Goal: Navigation & Orientation: Find specific page/section

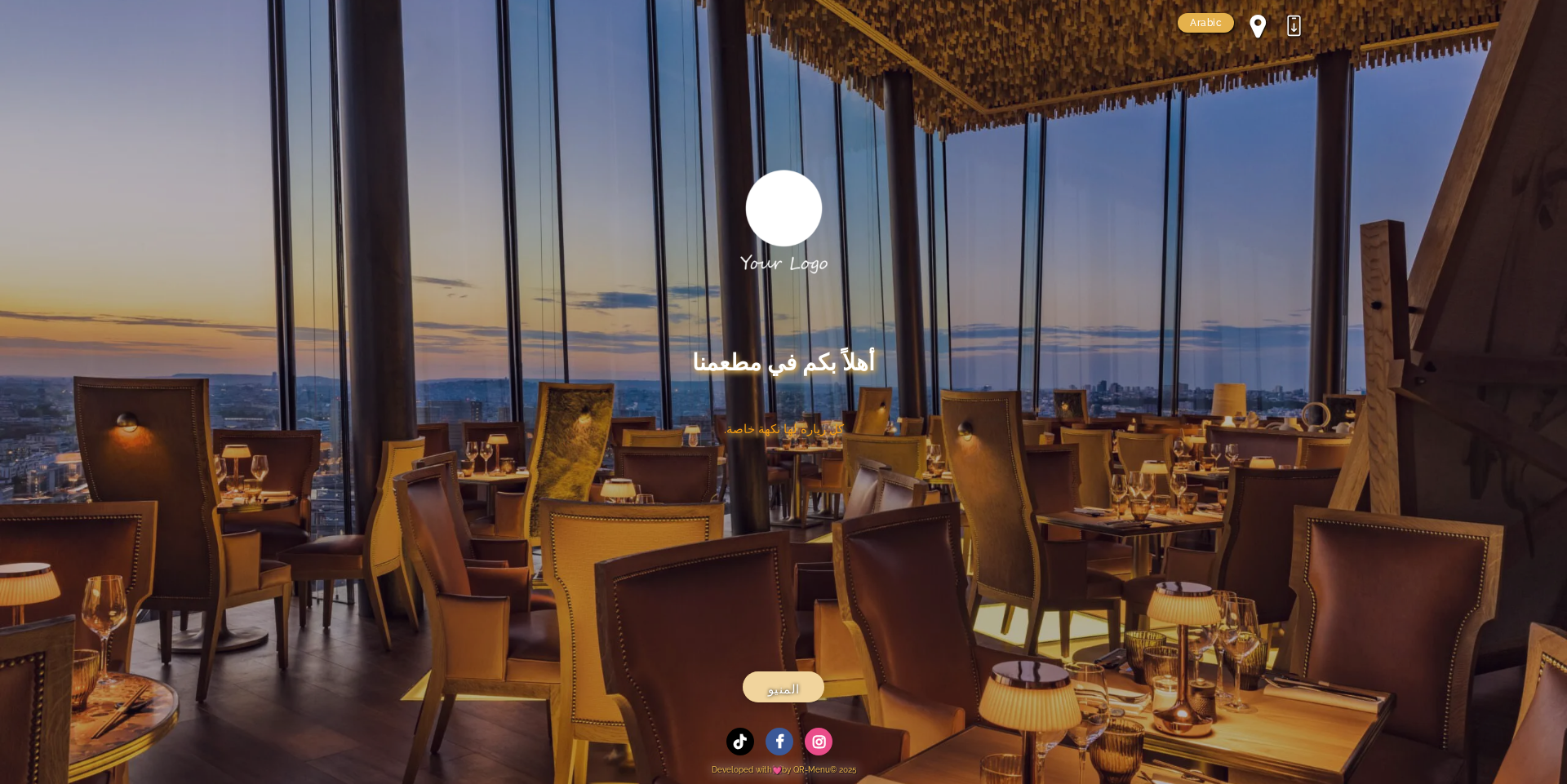
click at [761, 688] on link "المنيو" at bounding box center [784, 687] width 82 height 31
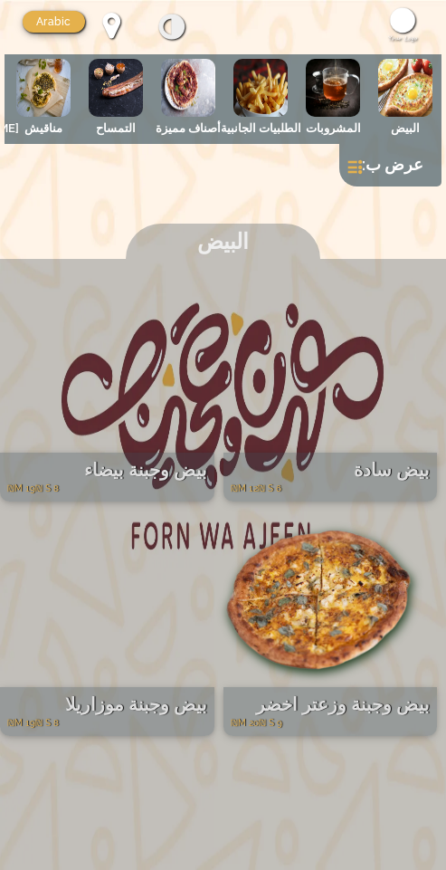
click at [361, 160] on link at bounding box center [355, 167] width 14 height 14
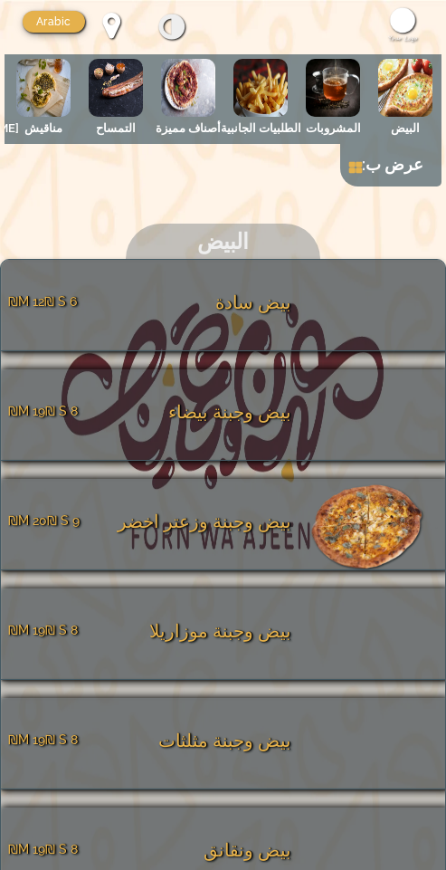
click at [360, 161] on link at bounding box center [355, 167] width 13 height 14
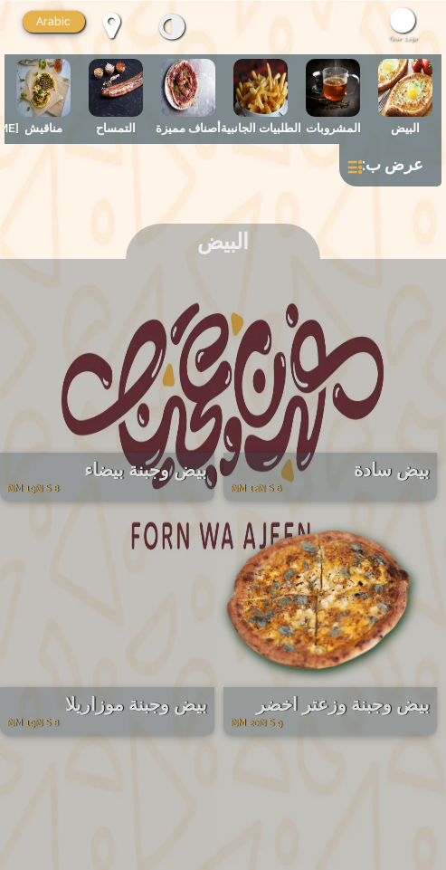
click at [360, 161] on link at bounding box center [355, 167] width 14 height 14
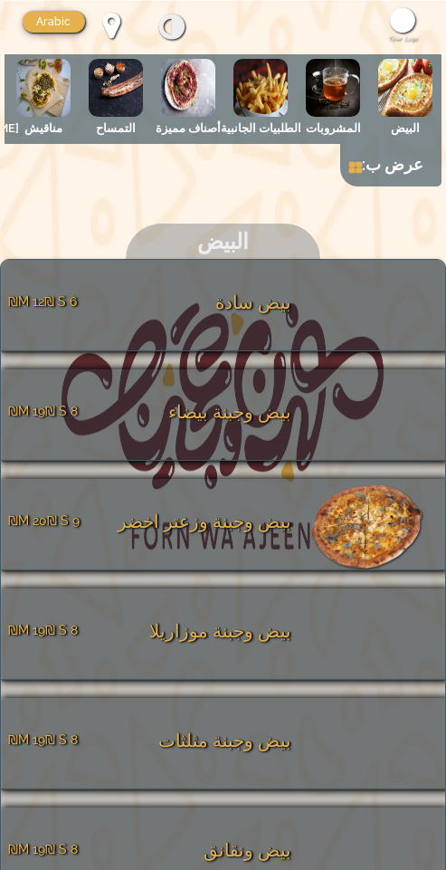
click at [360, 161] on link at bounding box center [355, 167] width 13 height 14
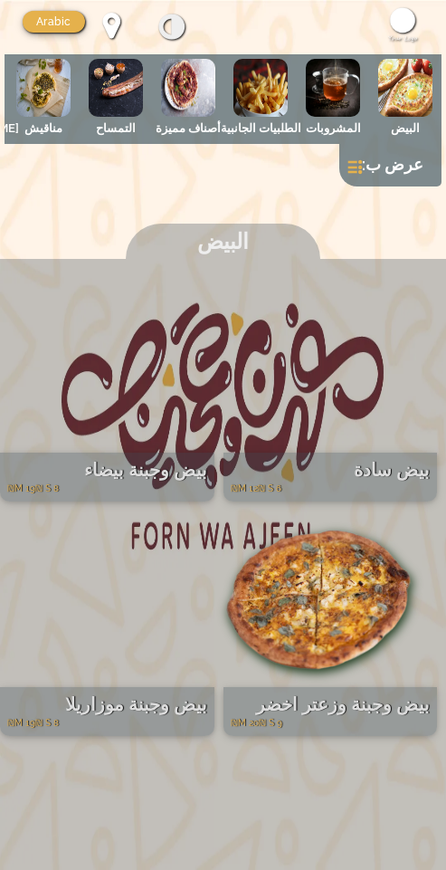
click at [360, 161] on link at bounding box center [355, 167] width 14 height 14
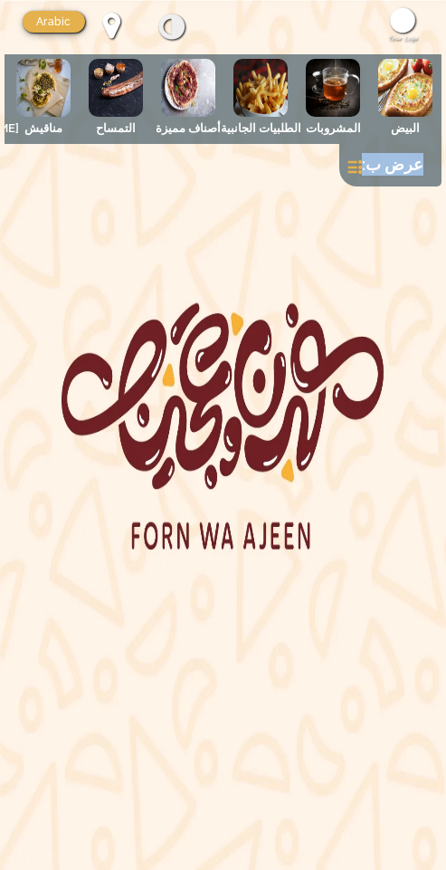
click at [360, 161] on link at bounding box center [355, 167] width 14 height 14
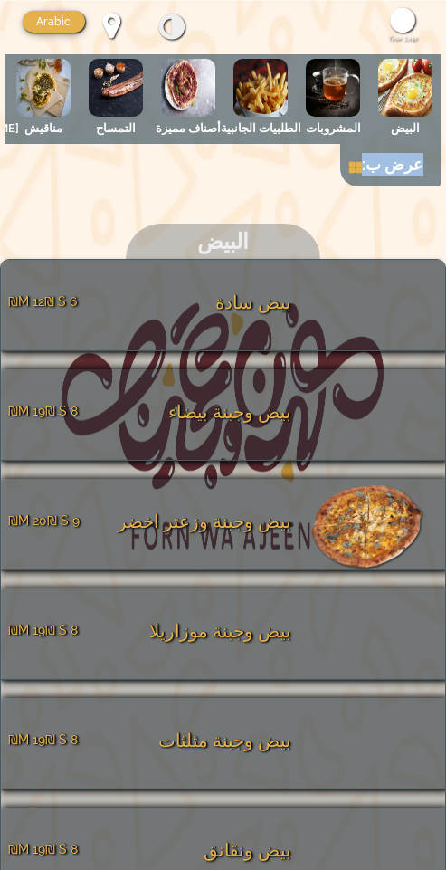
click at [360, 161] on link at bounding box center [355, 167] width 13 height 14
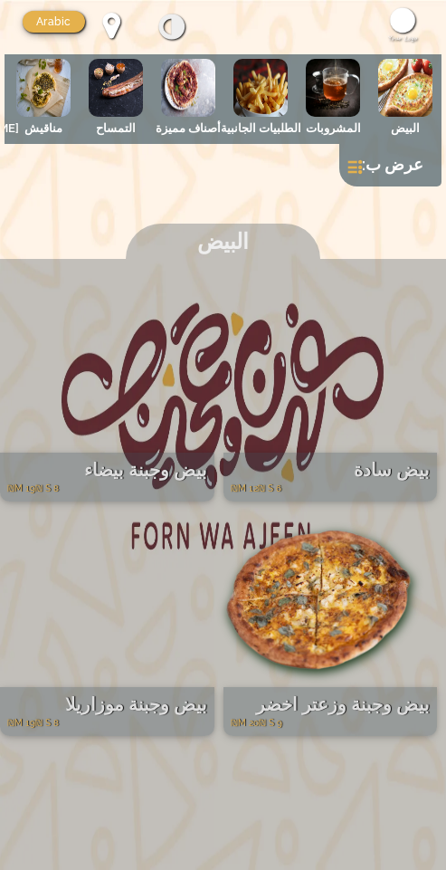
click at [360, 161] on link at bounding box center [355, 167] width 14 height 14
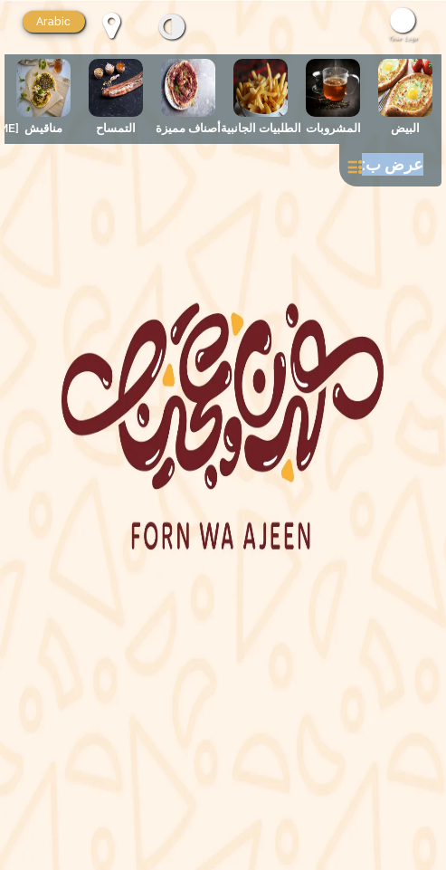
click at [360, 161] on link at bounding box center [355, 167] width 14 height 14
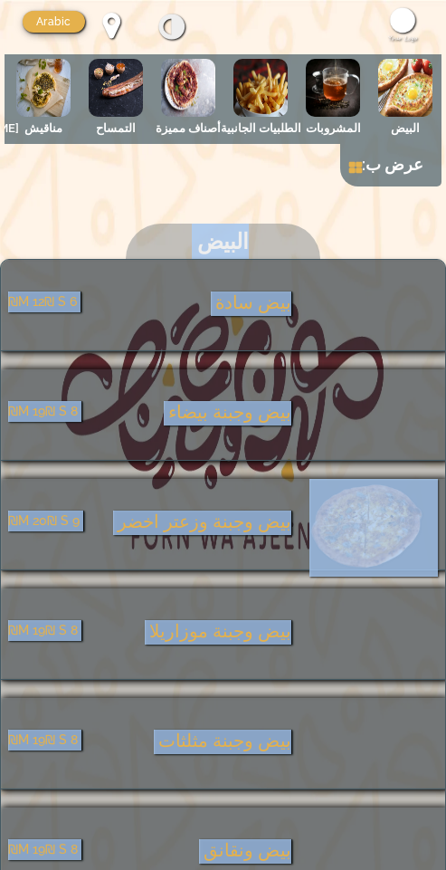
click at [360, 161] on link at bounding box center [355, 167] width 13 height 14
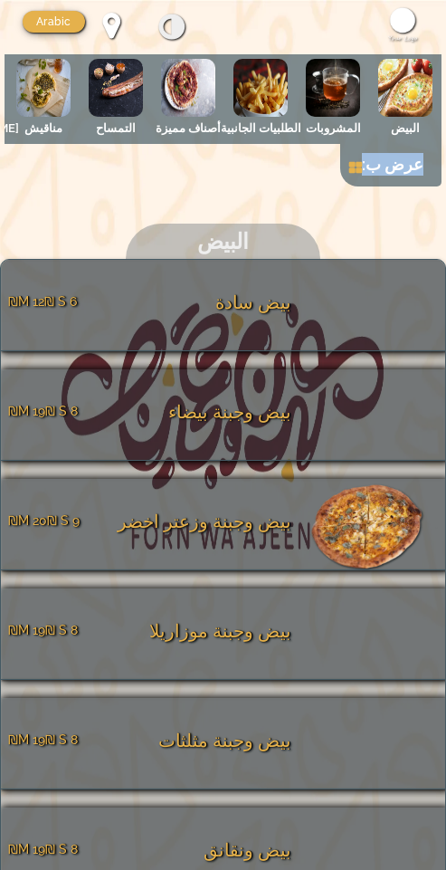
click at [360, 161] on link at bounding box center [355, 167] width 13 height 14
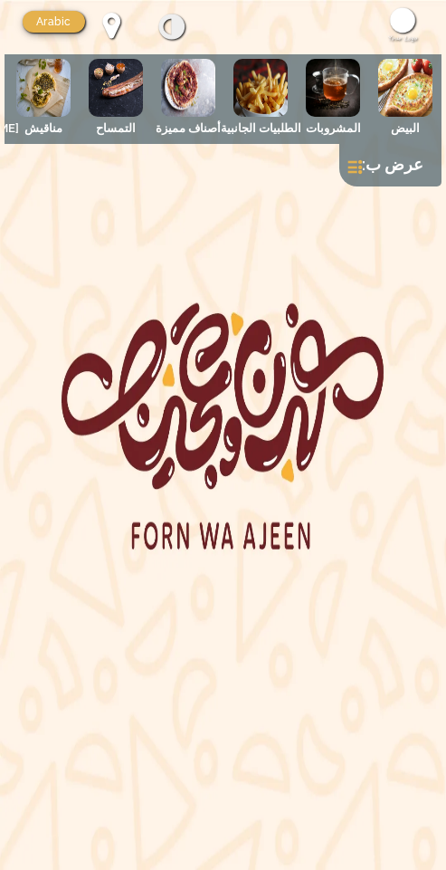
click at [360, 161] on link at bounding box center [355, 167] width 14 height 14
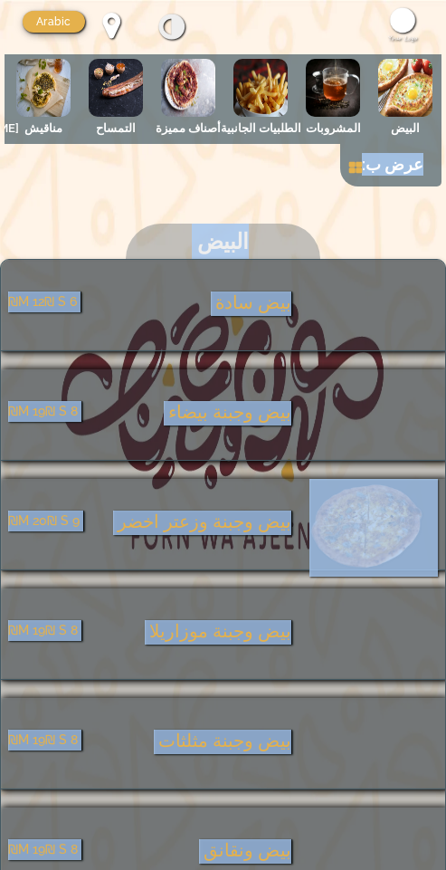
click at [360, 161] on link at bounding box center [355, 167] width 13 height 14
